Goal: Contribute content: Add original content to the website for others to see

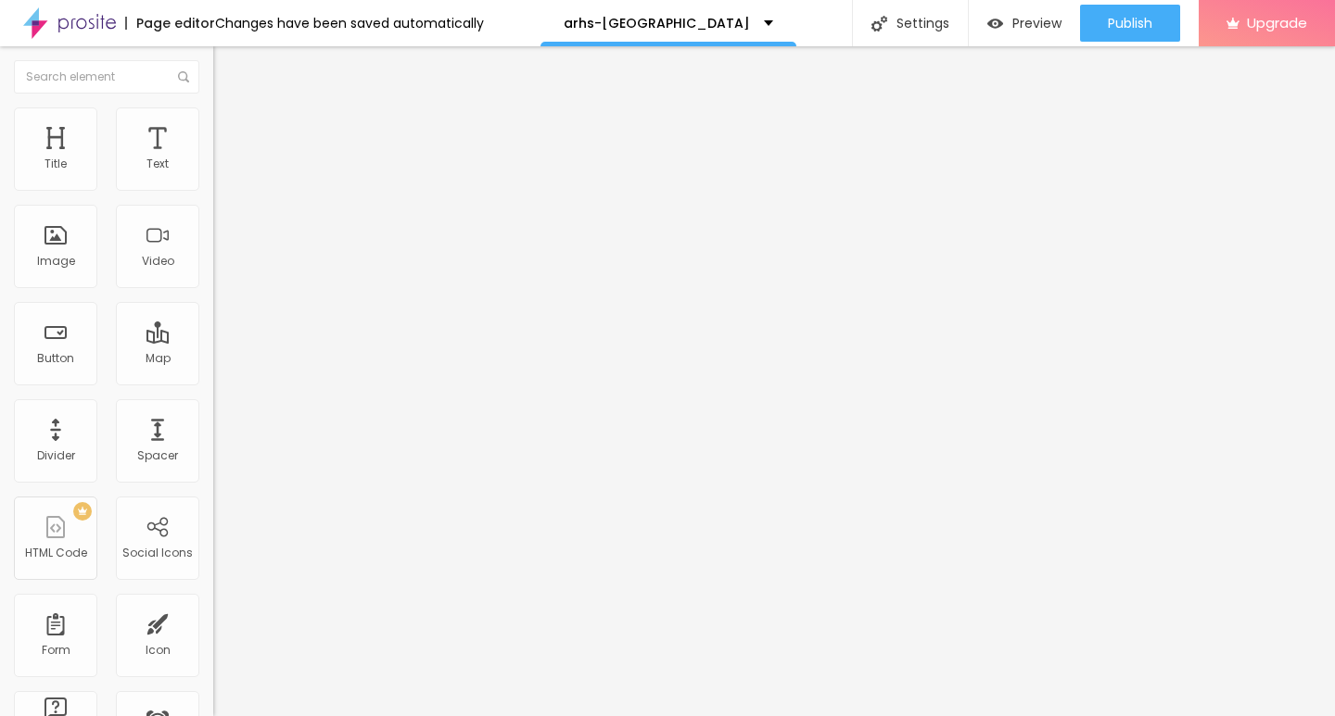
click at [213, 159] on span "Add image" at bounding box center [251, 152] width 76 height 16
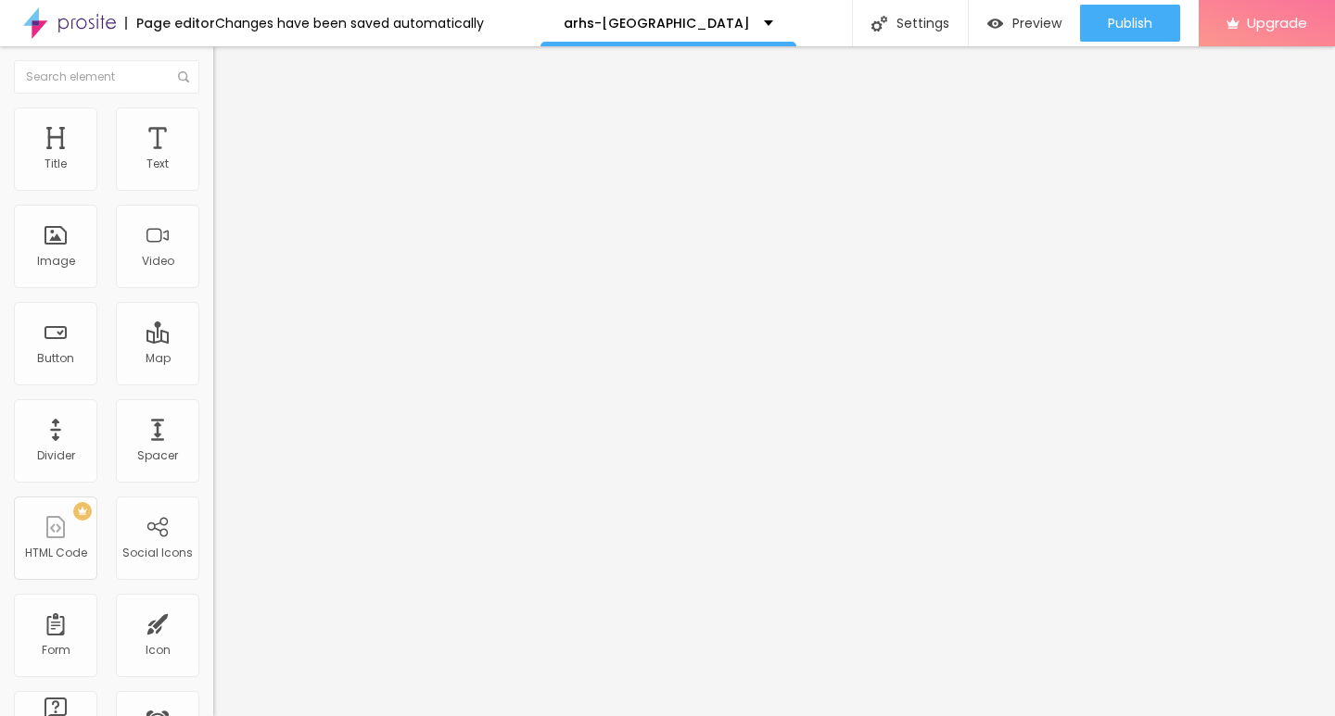
click at [213, 112] on li "Style" at bounding box center [319, 117] width 213 height 19
type input "10"
click at [213, 190] on input "range" at bounding box center [273, 182] width 120 height 15
type input "10"
type input "15"
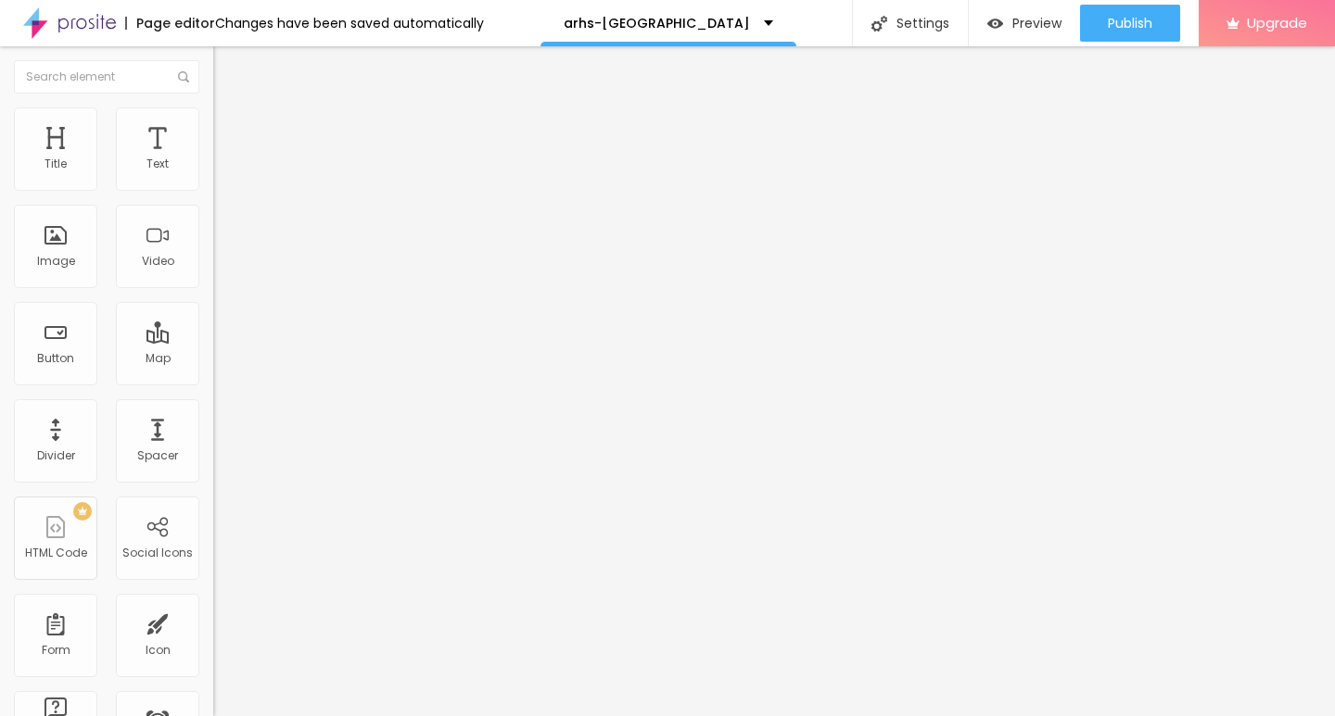
click at [213, 190] on input "range" at bounding box center [273, 182] width 120 height 15
type input "15"
type input "25"
click at [213, 190] on input "range" at bounding box center [273, 182] width 120 height 15
type input "25"
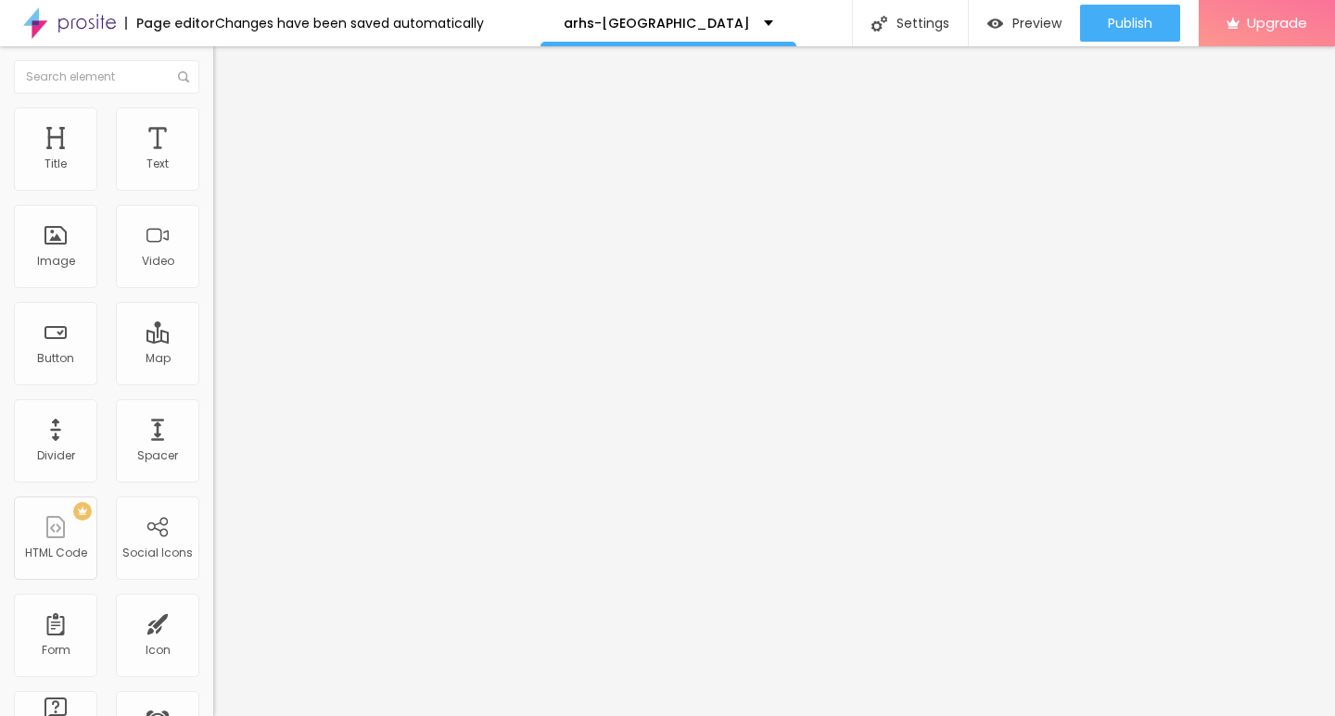
click at [227, 67] on div "Edit Image" at bounding box center [275, 67] width 97 height 15
click at [227, 60] on div "Edit Text" at bounding box center [269, 67] width 84 height 15
click at [213, 174] on input "Click me" at bounding box center [324, 165] width 222 height 19
paste input "→ VIEW DOCUMENT HERE"
type input "→ VIEW DOCUMENT HERE"
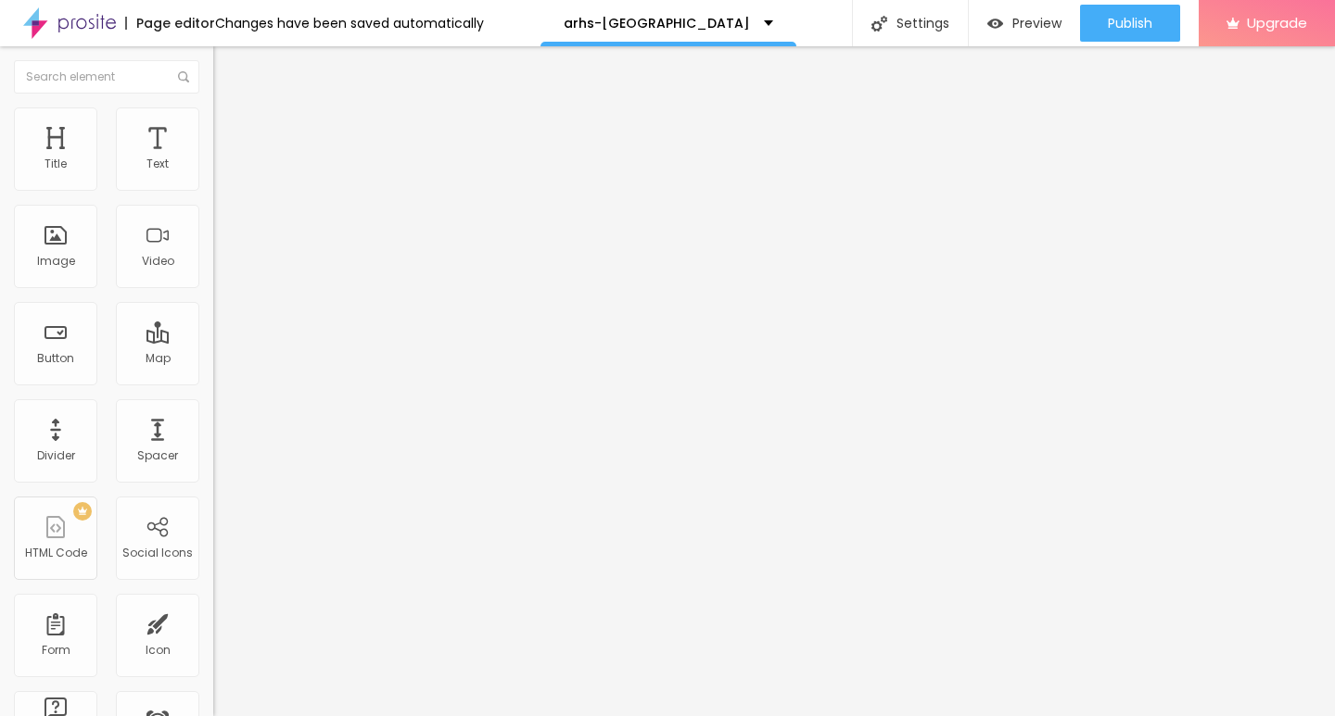
click at [213, 287] on span "Default" at bounding box center [233, 284] width 40 height 16
click at [213, 303] on span "Small" at bounding box center [229, 295] width 33 height 16
click at [213, 382] on input "https://" at bounding box center [324, 372] width 222 height 19
click at [321, 716] on div at bounding box center [667, 728] width 1335 height 0
click at [213, 382] on input "https://" at bounding box center [324, 372] width 222 height 19
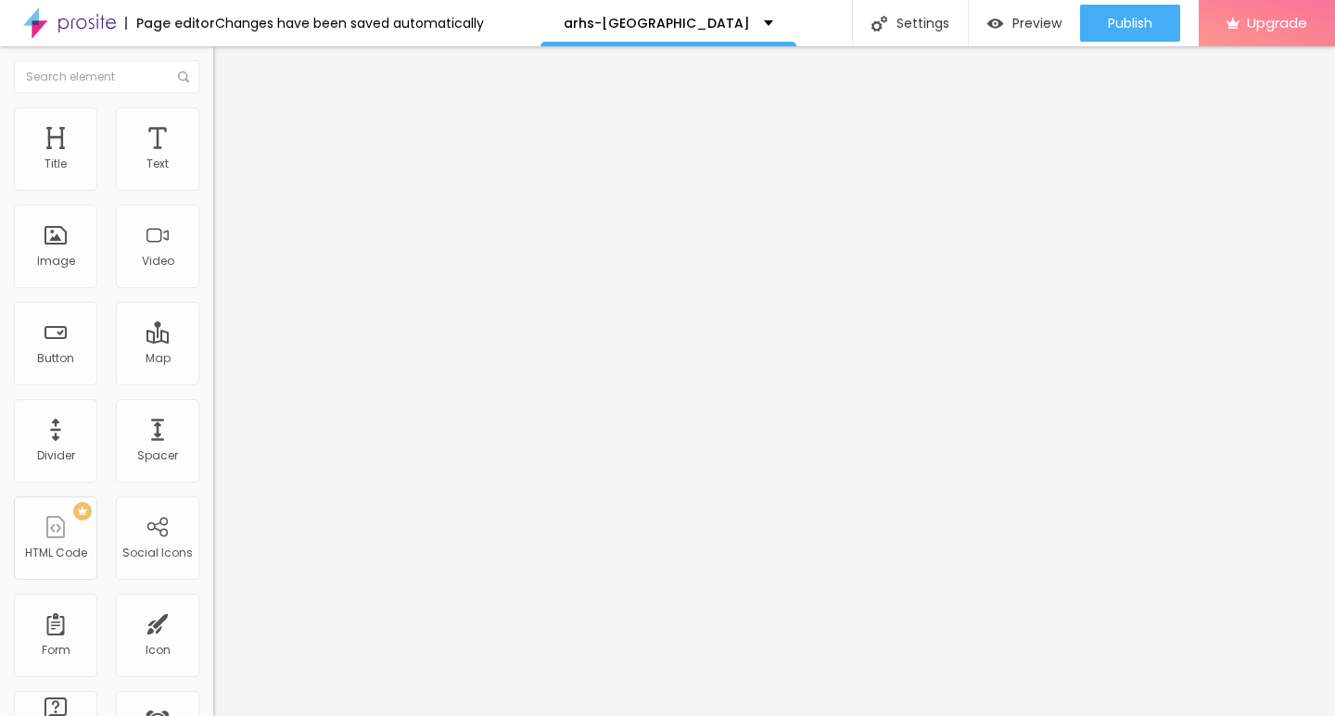
paste input "[DOMAIN_NAME]"
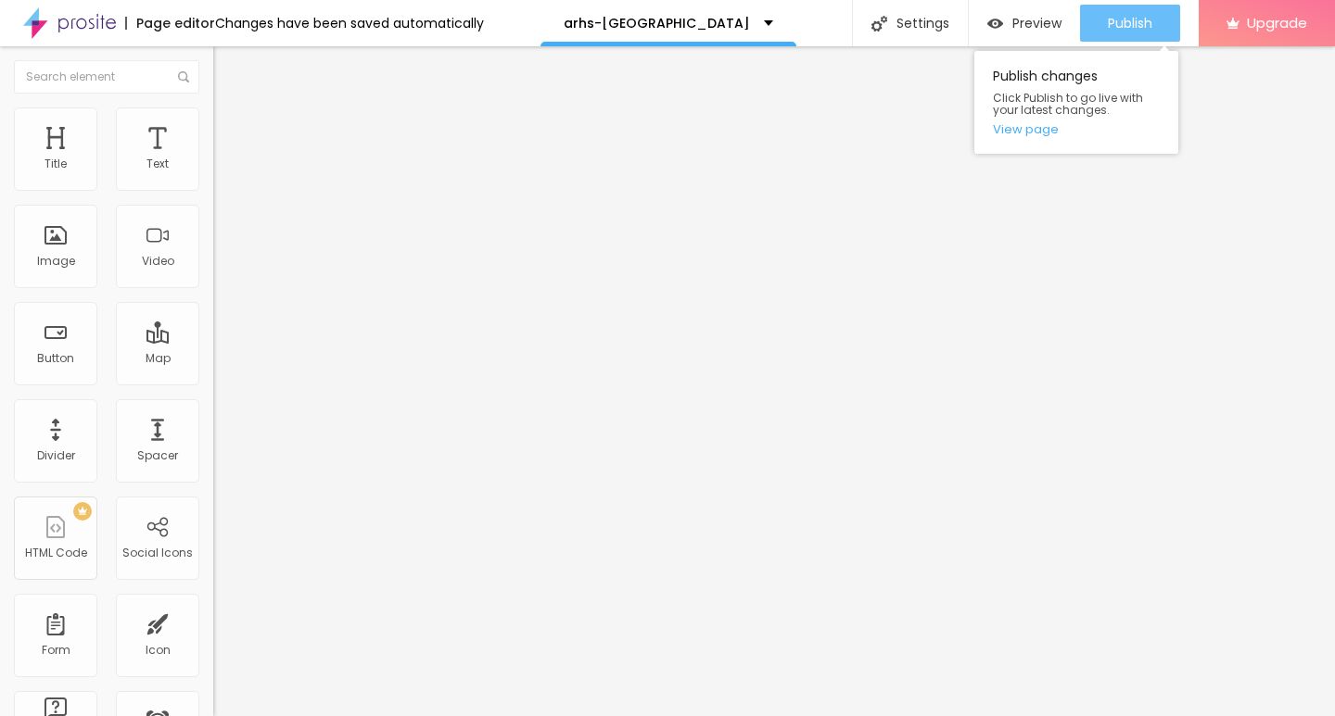
type input "[URL][DOMAIN_NAME]"
click at [1135, 33] on div "Publish" at bounding box center [1130, 23] width 44 height 37
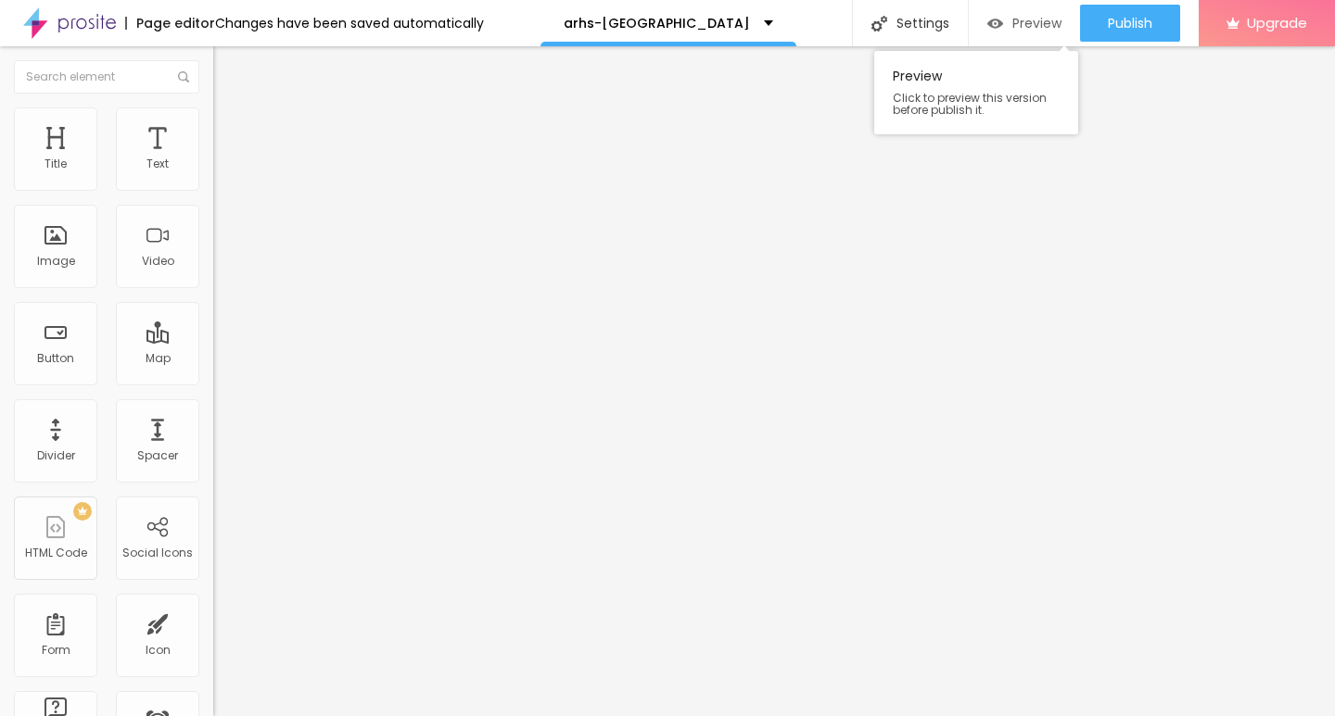
click at [1045, 21] on span "Preview" at bounding box center [1036, 23] width 49 height 15
click at [1022, 26] on span "Preview" at bounding box center [1036, 23] width 49 height 15
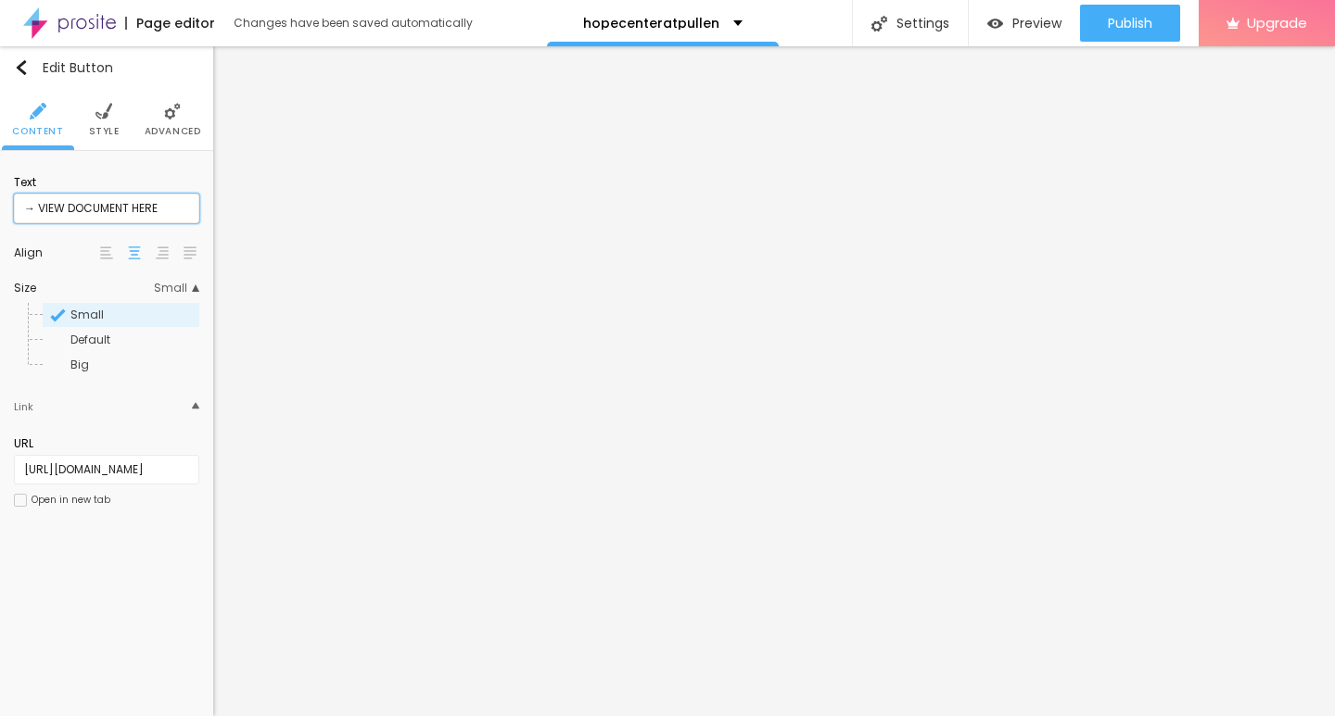
click at [170, 209] on input "→ VIEW DOCUMENT HERE" at bounding box center [106, 209] width 185 height 30
click at [162, 207] on input "→ VIEW DOCUMENT HERE" at bounding box center [106, 209] width 185 height 30
